Goal: Download file/media

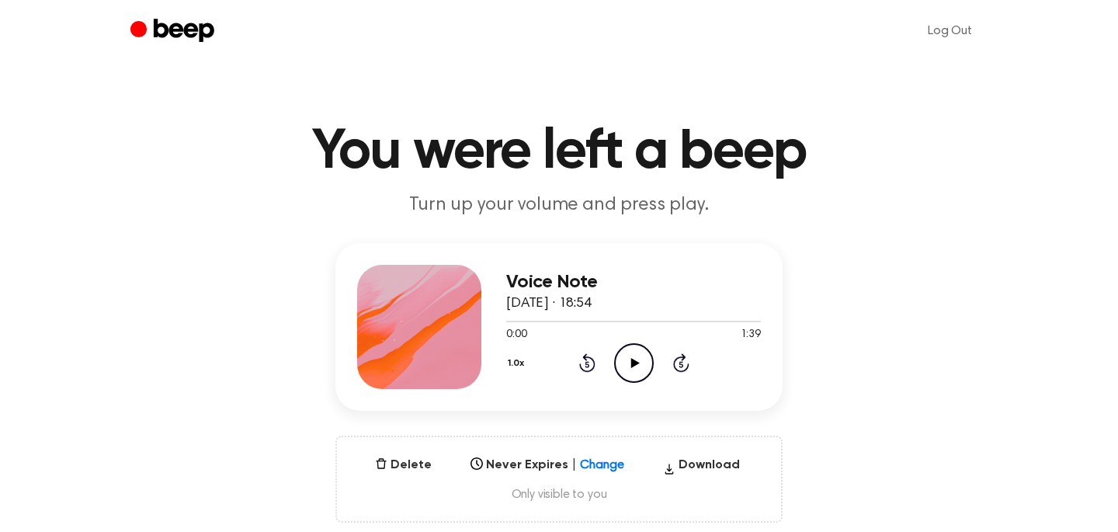
click at [633, 368] on icon "Play Audio" at bounding box center [634, 363] width 40 height 40
click at [633, 368] on icon "Pause Audio" at bounding box center [634, 363] width 40 height 40
click at [689, 459] on button "Download" at bounding box center [701, 468] width 89 height 25
click at [636, 366] on icon "Play Audio" at bounding box center [634, 363] width 40 height 40
click at [612, 362] on div "1.0x Rewind 5 seconds Play Audio Skip 5 seconds" at bounding box center [633, 363] width 255 height 40
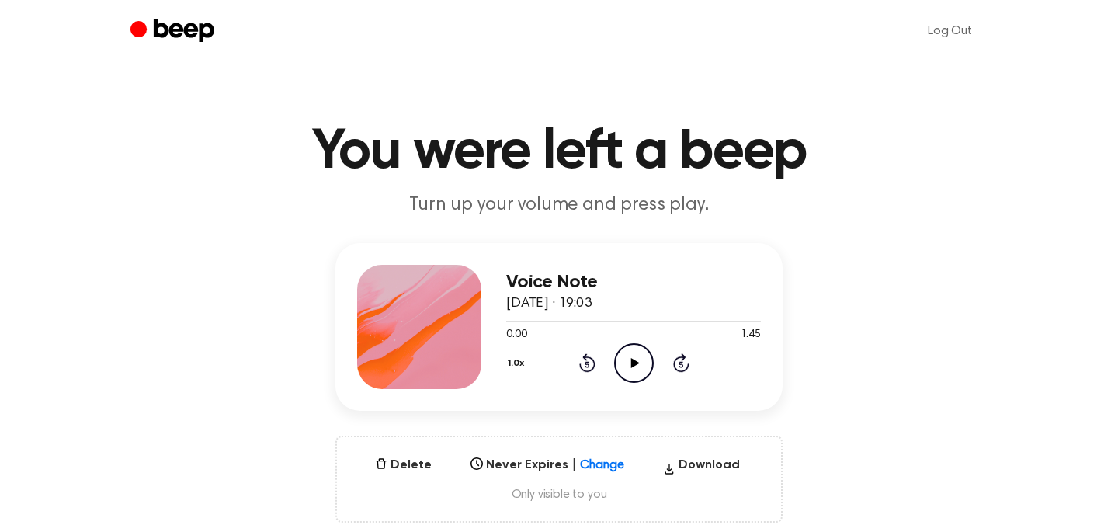
click at [635, 365] on icon "Play Audio" at bounding box center [634, 363] width 40 height 40
click at [708, 457] on button "Download" at bounding box center [701, 468] width 89 height 25
click at [631, 371] on icon "Pause Audio" at bounding box center [634, 363] width 40 height 40
click at [636, 365] on icon "Play Audio" at bounding box center [634, 363] width 40 height 40
click at [636, 365] on icon "Pause Audio" at bounding box center [634, 363] width 40 height 40
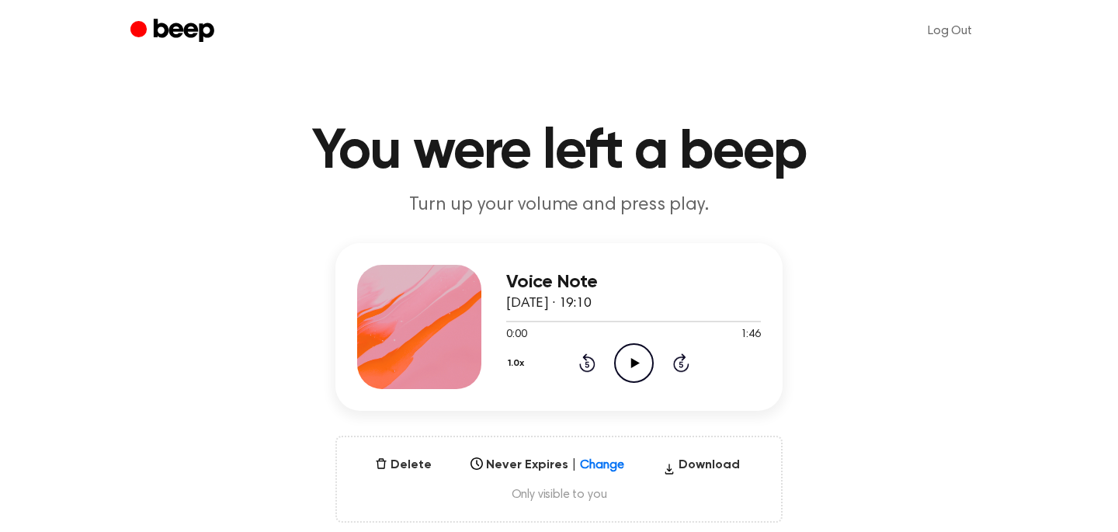
click at [629, 349] on icon "Play Audio" at bounding box center [634, 363] width 40 height 40
click at [620, 362] on icon "Play Audio" at bounding box center [634, 363] width 40 height 40
click at [640, 367] on icon "Pause Audio" at bounding box center [634, 363] width 40 height 40
click at [636, 355] on icon "Play Audio" at bounding box center [634, 363] width 40 height 40
click at [612, 315] on div at bounding box center [633, 320] width 255 height 12
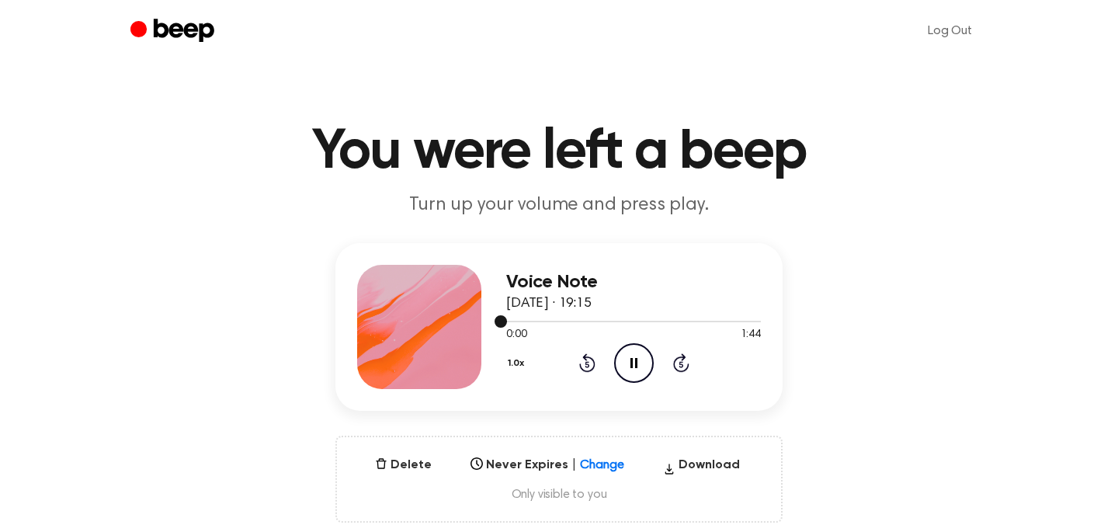
drag, startPoint x: 502, startPoint y: 319, endPoint x: 555, endPoint y: 319, distance: 52.8
click at [555, 319] on div at bounding box center [633, 320] width 255 height 12
click at [682, 356] on icon at bounding box center [681, 362] width 16 height 19
drag, startPoint x: 506, startPoint y: 318, endPoint x: 539, endPoint y: 318, distance: 33.4
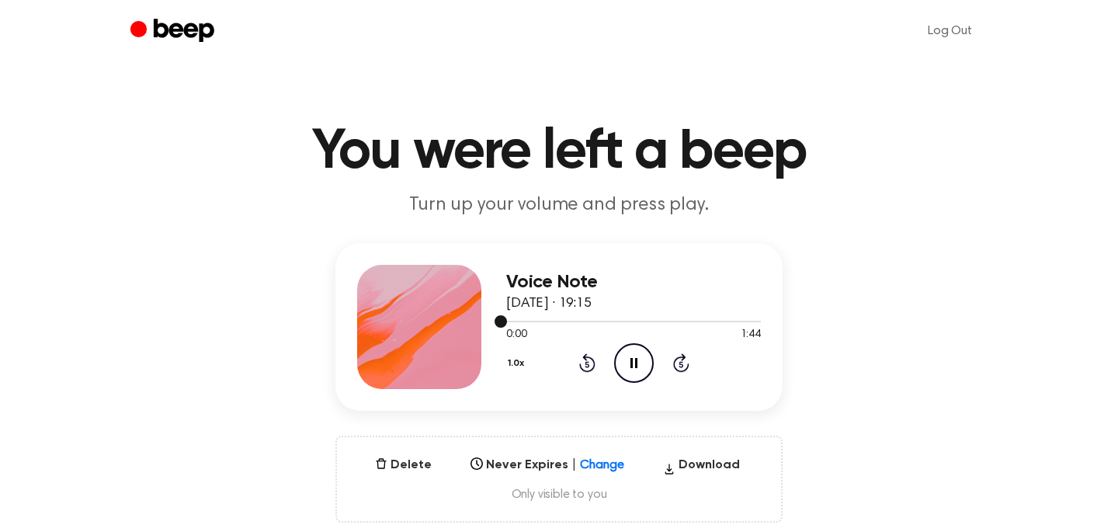
click at [539, 318] on div at bounding box center [633, 320] width 255 height 12
click at [621, 355] on icon "Play Audio" at bounding box center [634, 363] width 40 height 40
click at [640, 362] on icon "Pause Audio" at bounding box center [634, 363] width 40 height 40
